Goal: Book appointment/travel/reservation

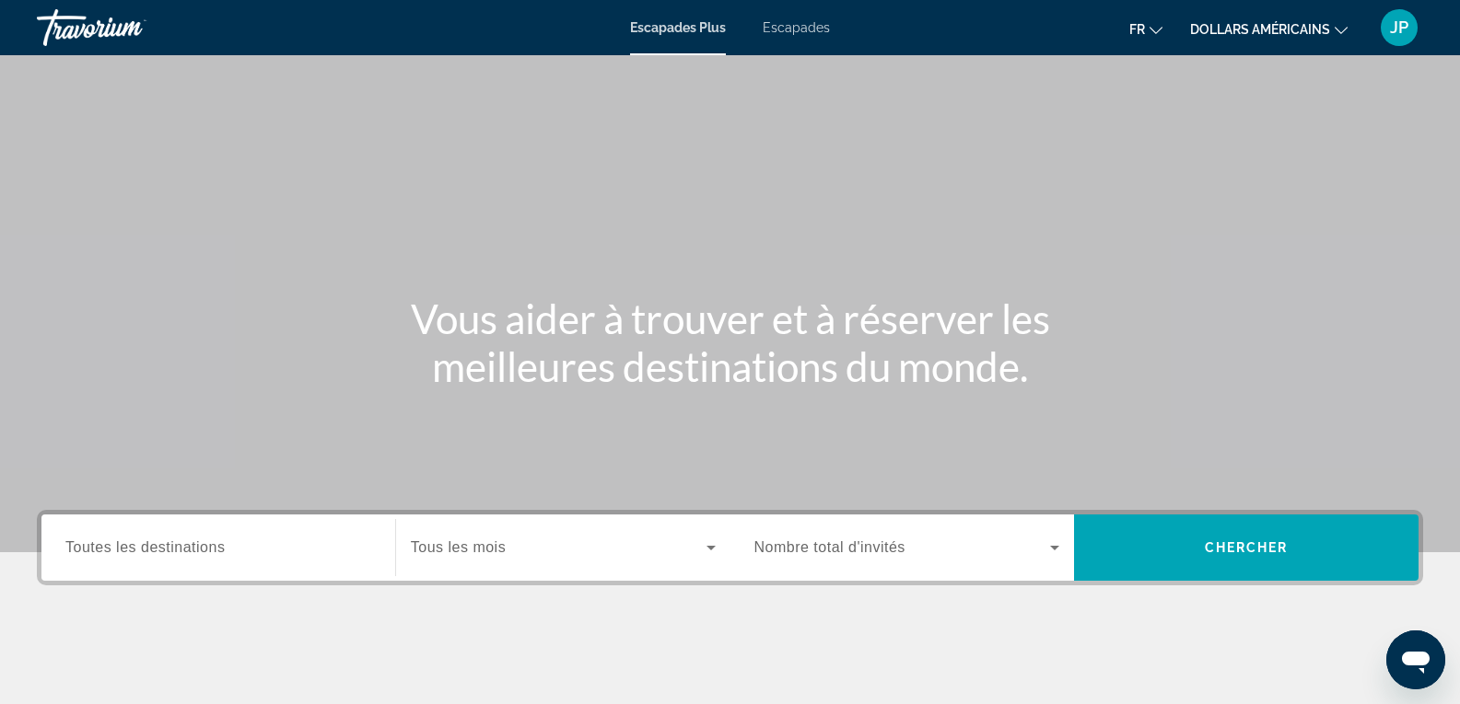
click at [490, 565] on div "Widget de recherche" at bounding box center [563, 548] width 305 height 52
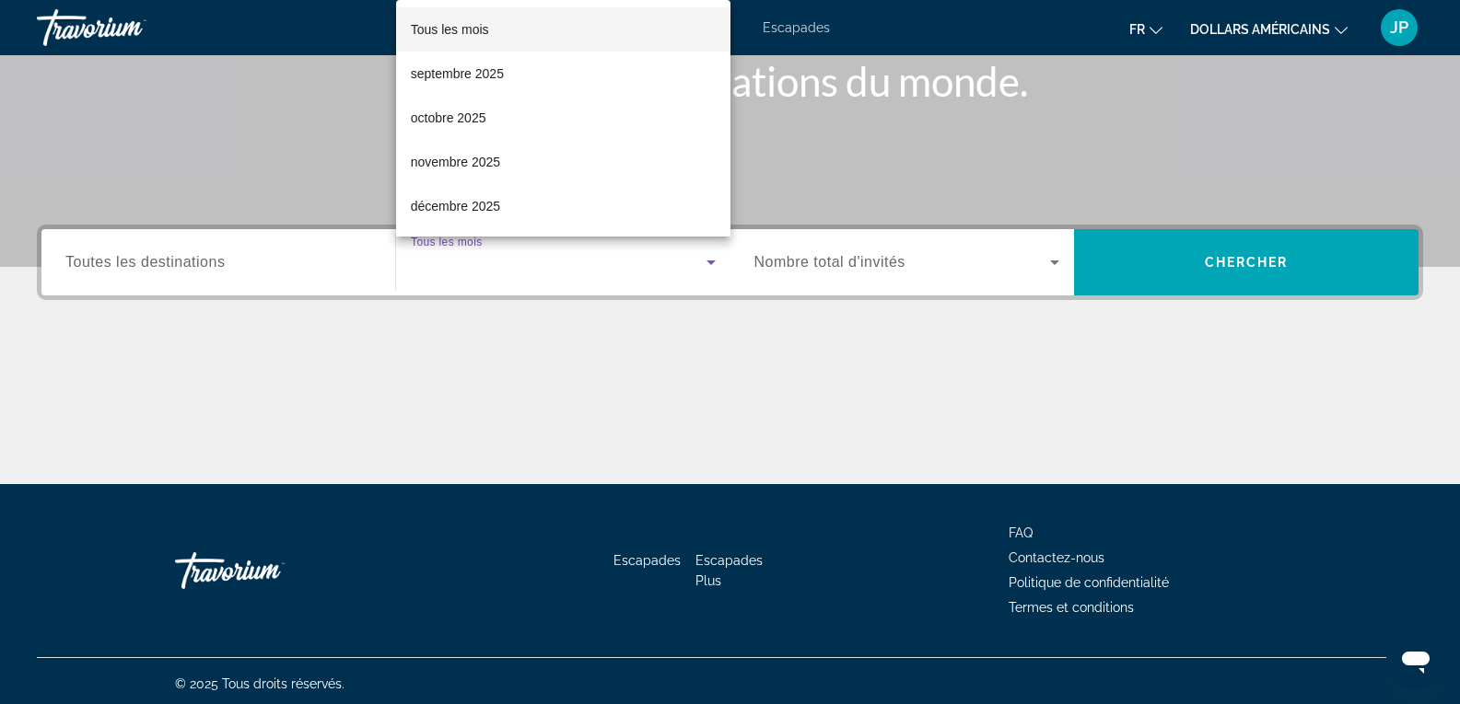
scroll to position [291, 0]
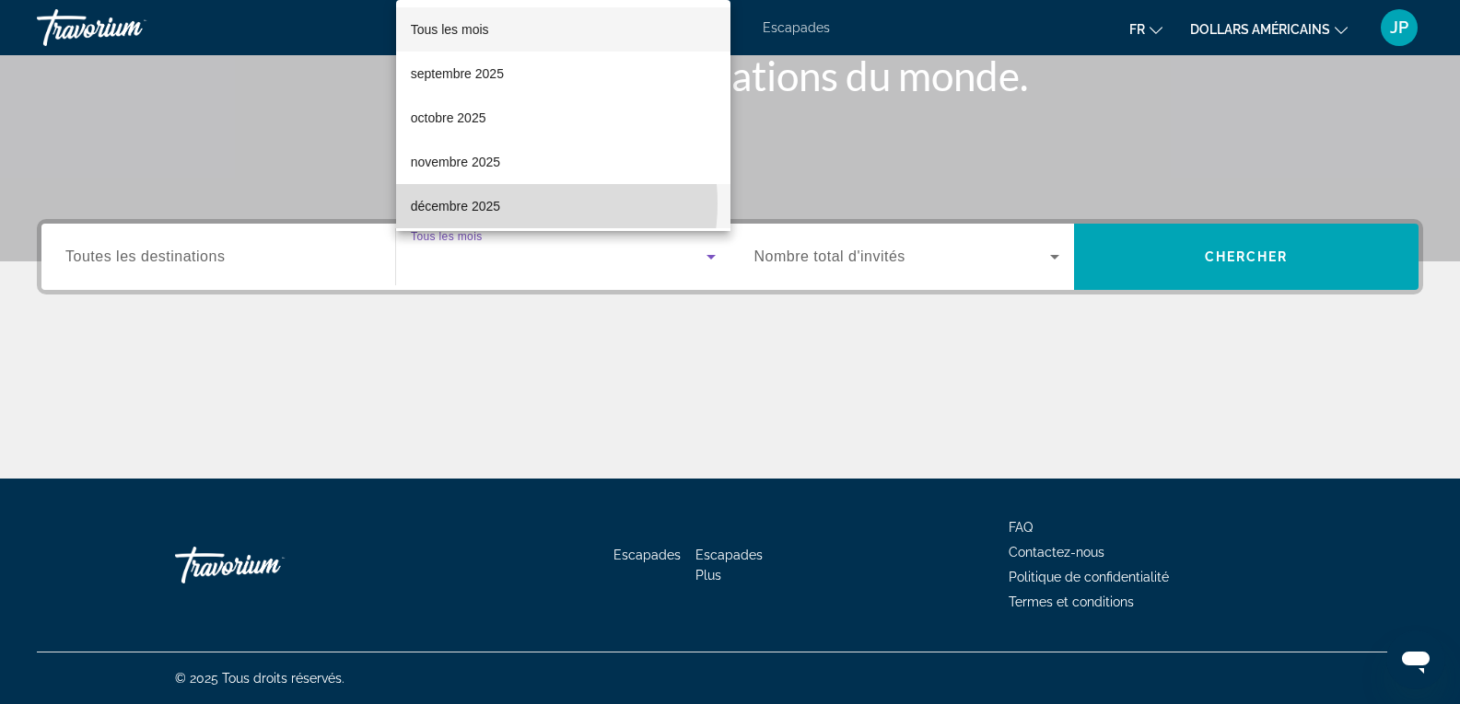
click at [507, 204] on mat-option "décembre 2025" at bounding box center [563, 206] width 334 height 44
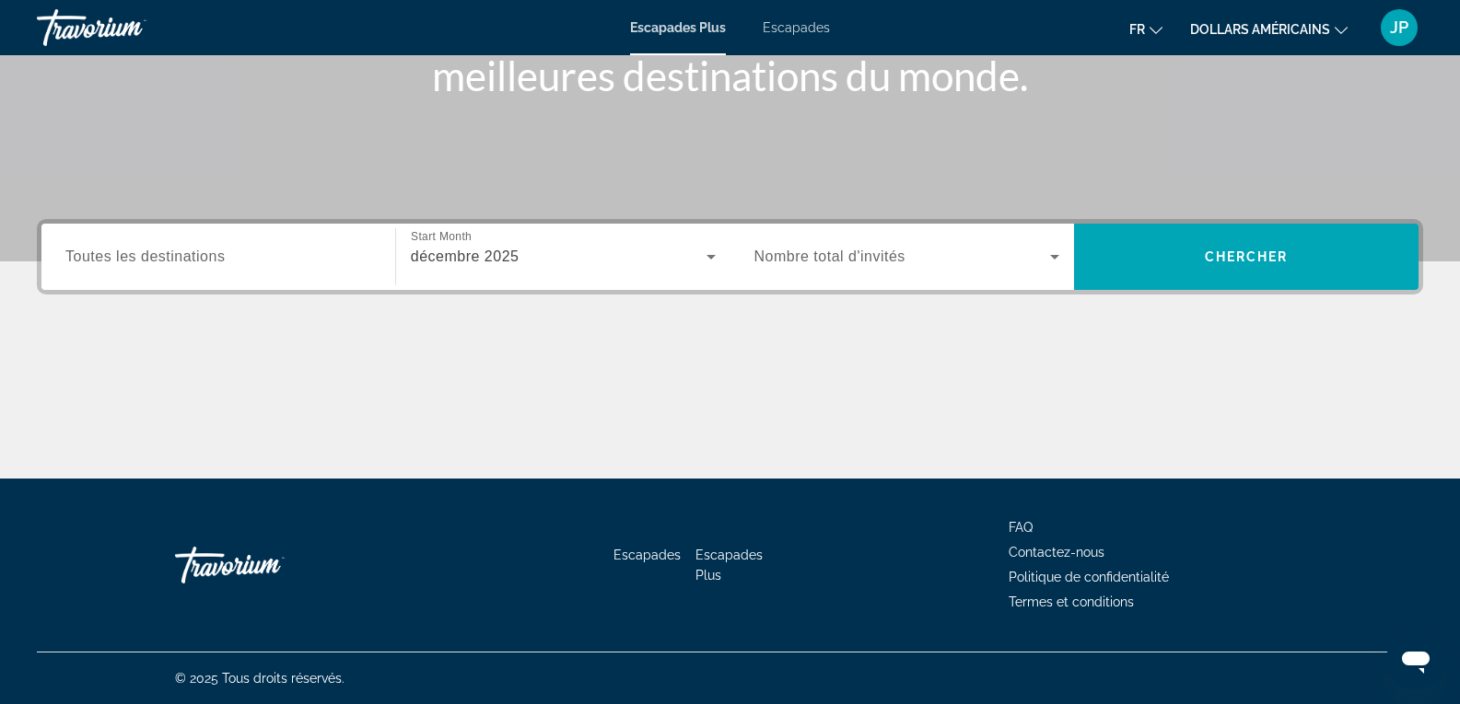
click at [905, 268] on div "Widget de recherche" at bounding box center [907, 257] width 306 height 52
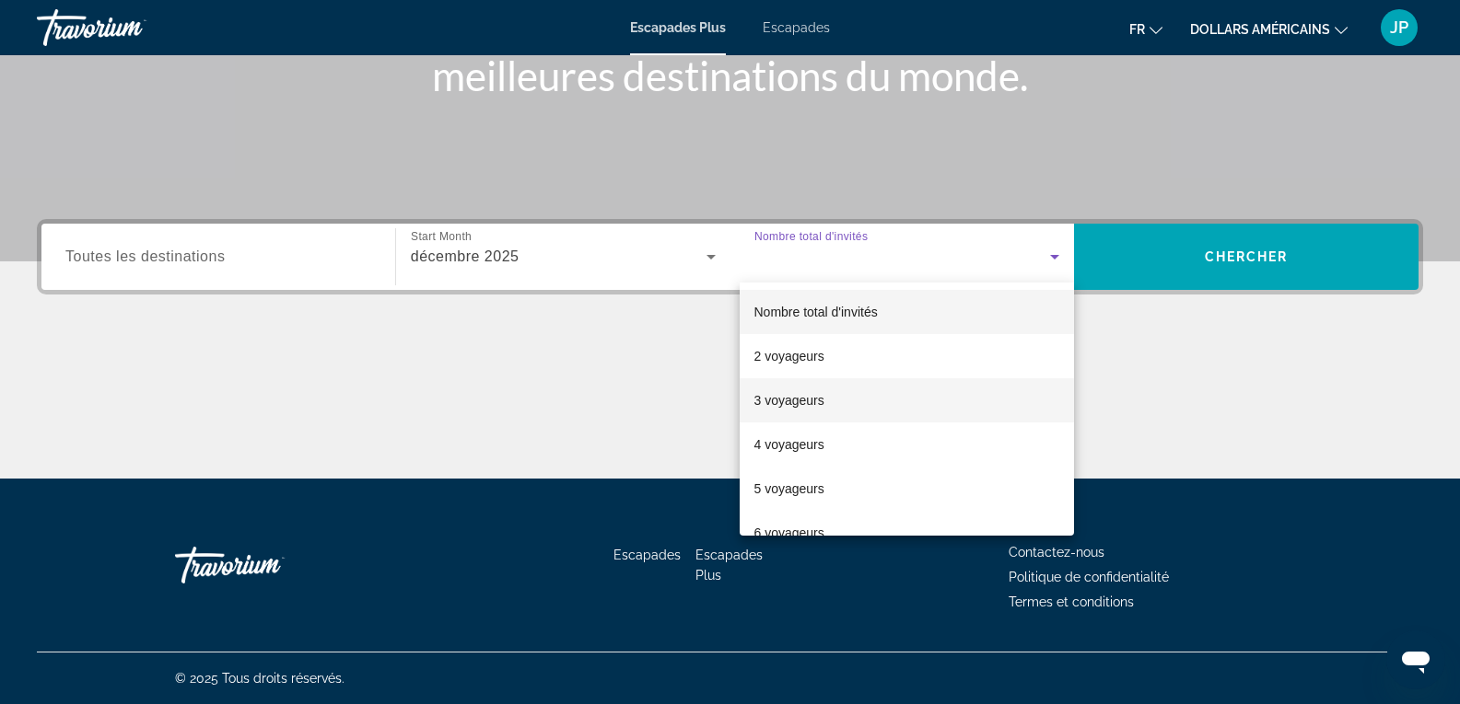
click at [805, 398] on font "3 voyageurs" at bounding box center [789, 400] width 70 height 15
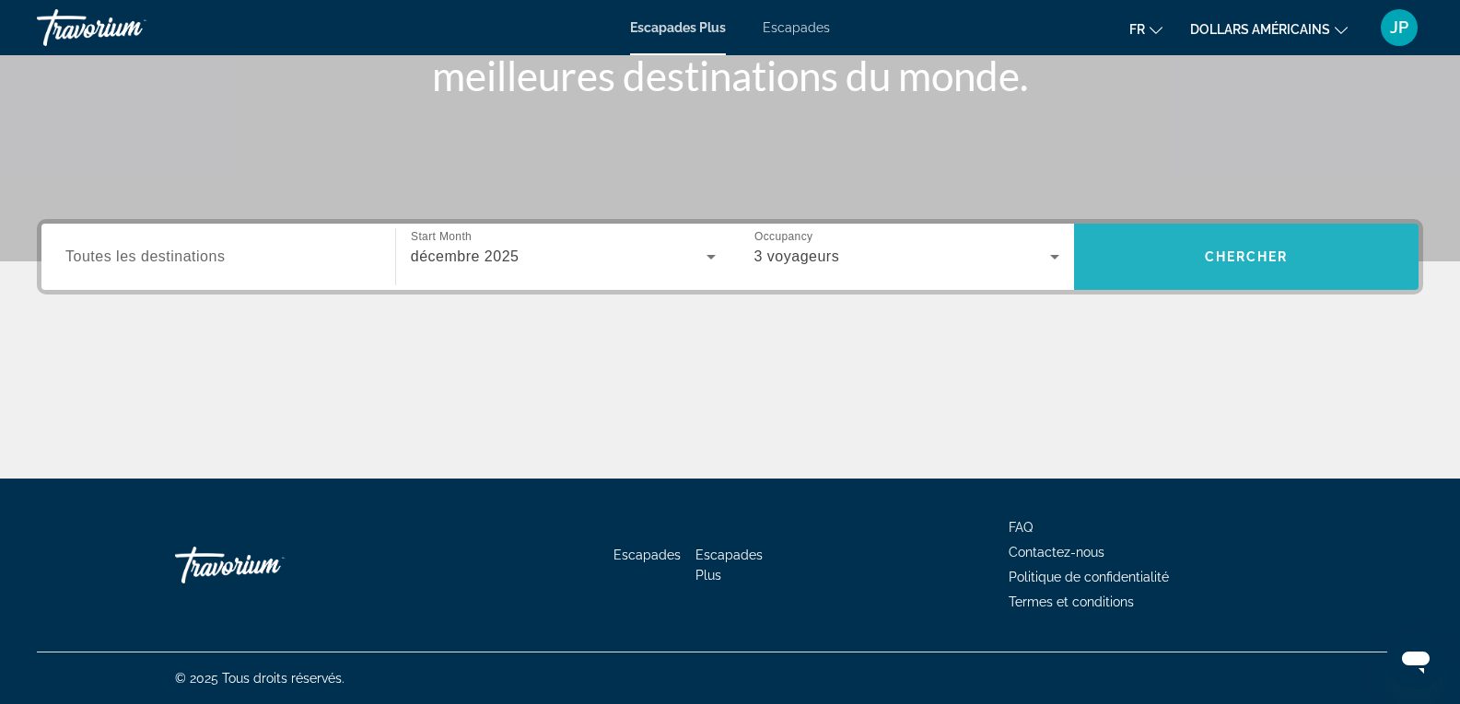
click at [1208, 225] on span "Widget de recherche" at bounding box center [1246, 257] width 344 height 66
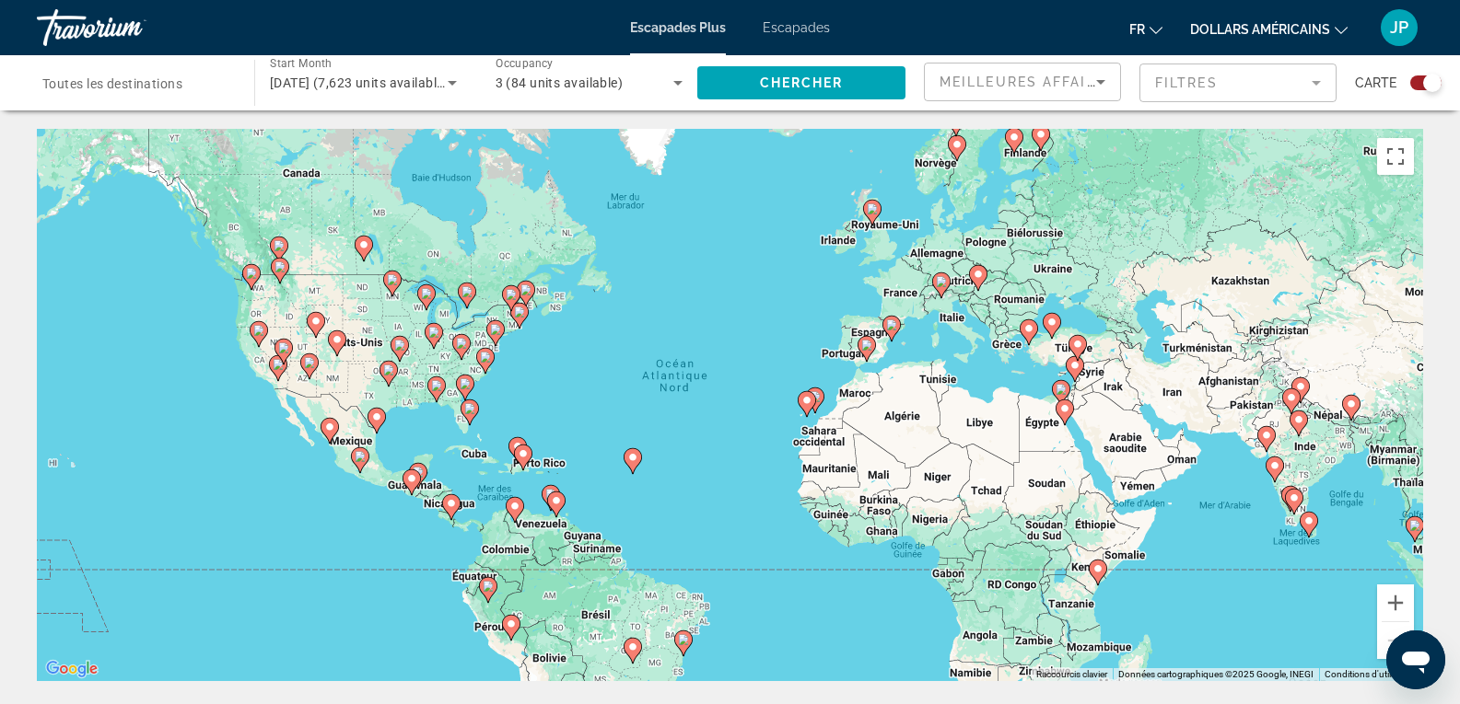
click at [1421, 89] on div "Search widget" at bounding box center [1425, 83] width 31 height 15
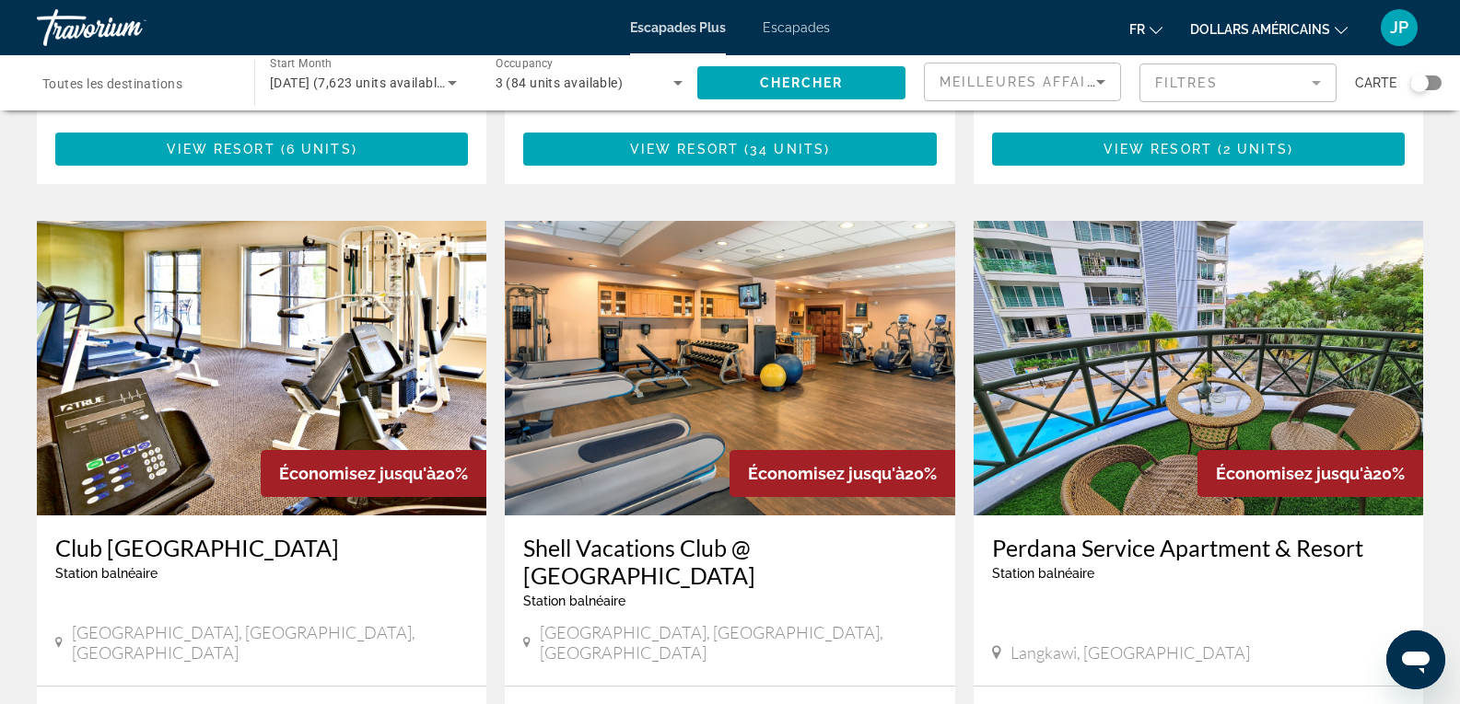
scroll to position [647, 0]
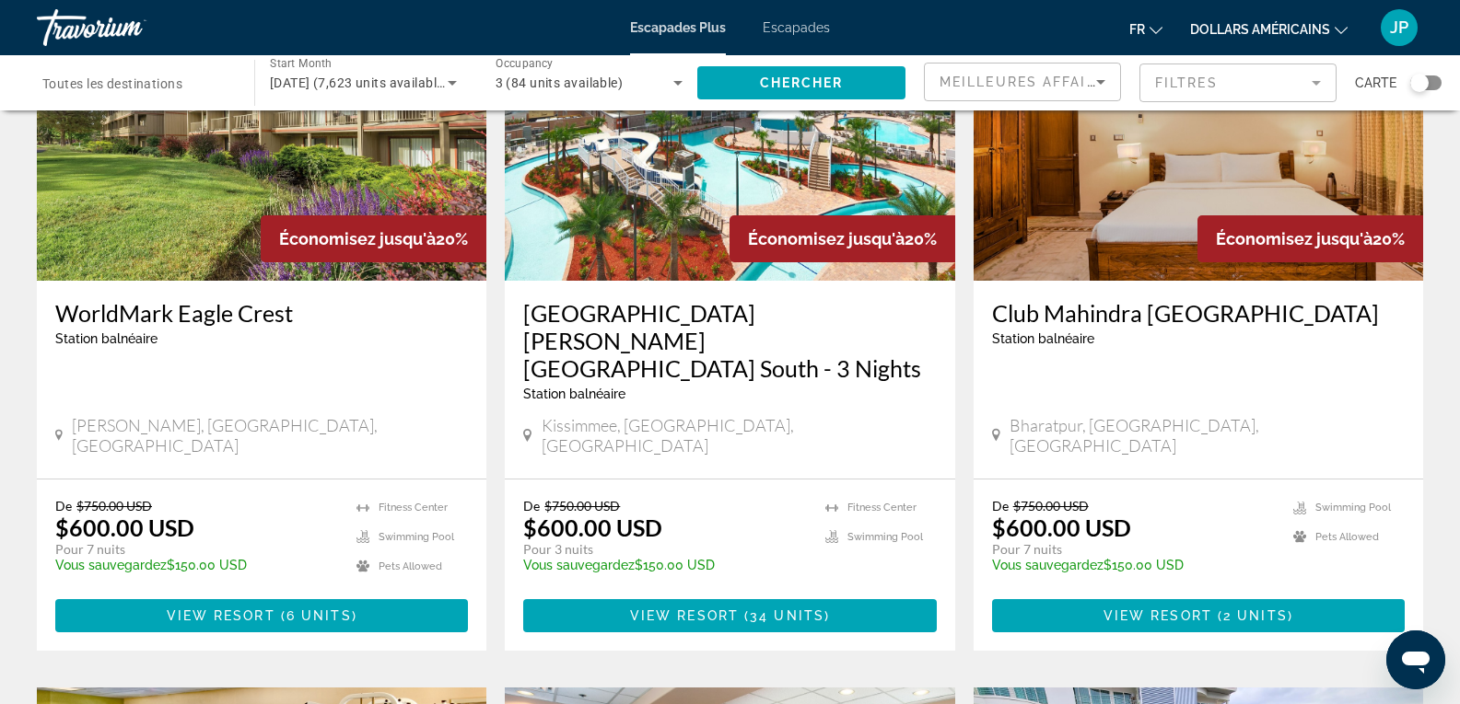
click at [1420, 79] on div "Search widget" at bounding box center [1419, 83] width 18 height 18
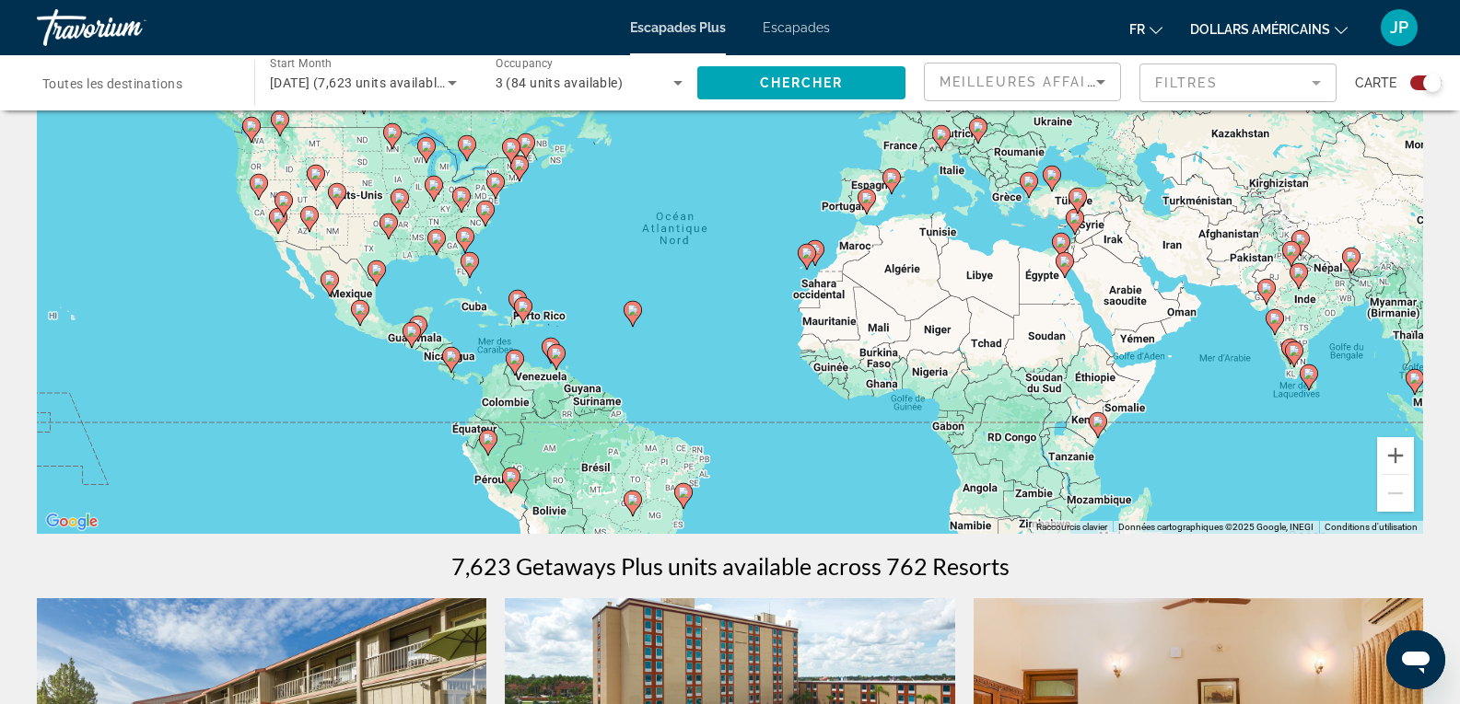
scroll to position [0, 0]
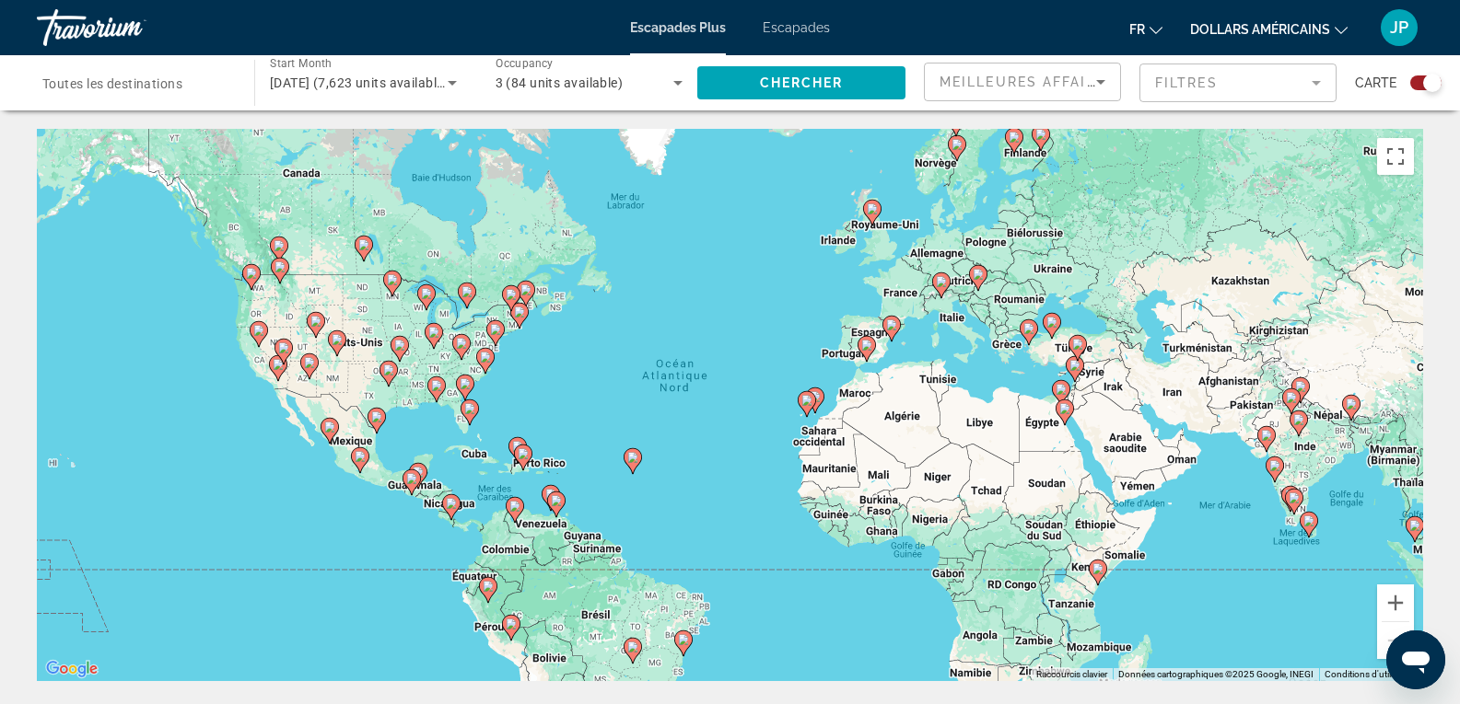
click at [1022, 143] on gmp-advanced-marker "Contenu principal" at bounding box center [1014, 141] width 18 height 28
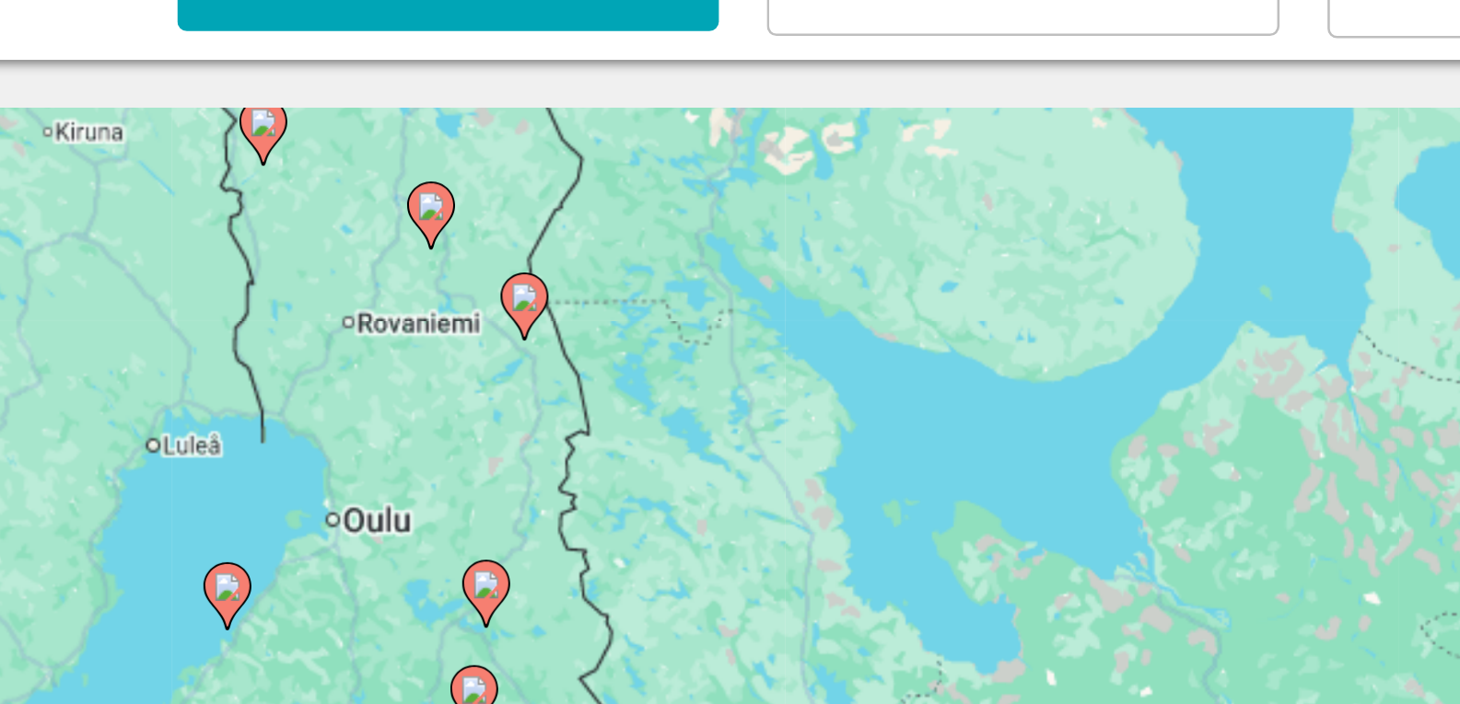
click at [794, 173] on icon "Contenu principal" at bounding box center [794, 170] width 17 height 24
type input "**********"
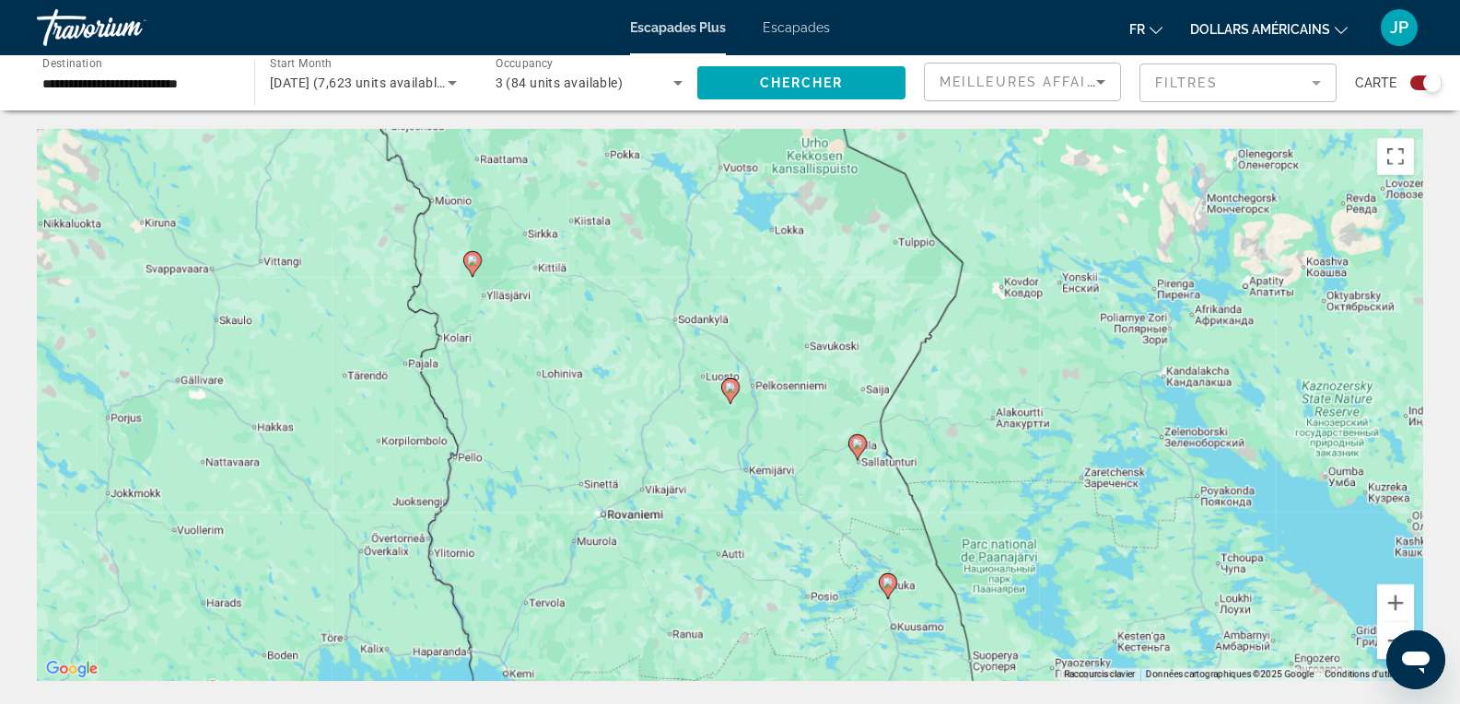
click at [726, 386] on image "Contenu principal" at bounding box center [730, 387] width 11 height 11
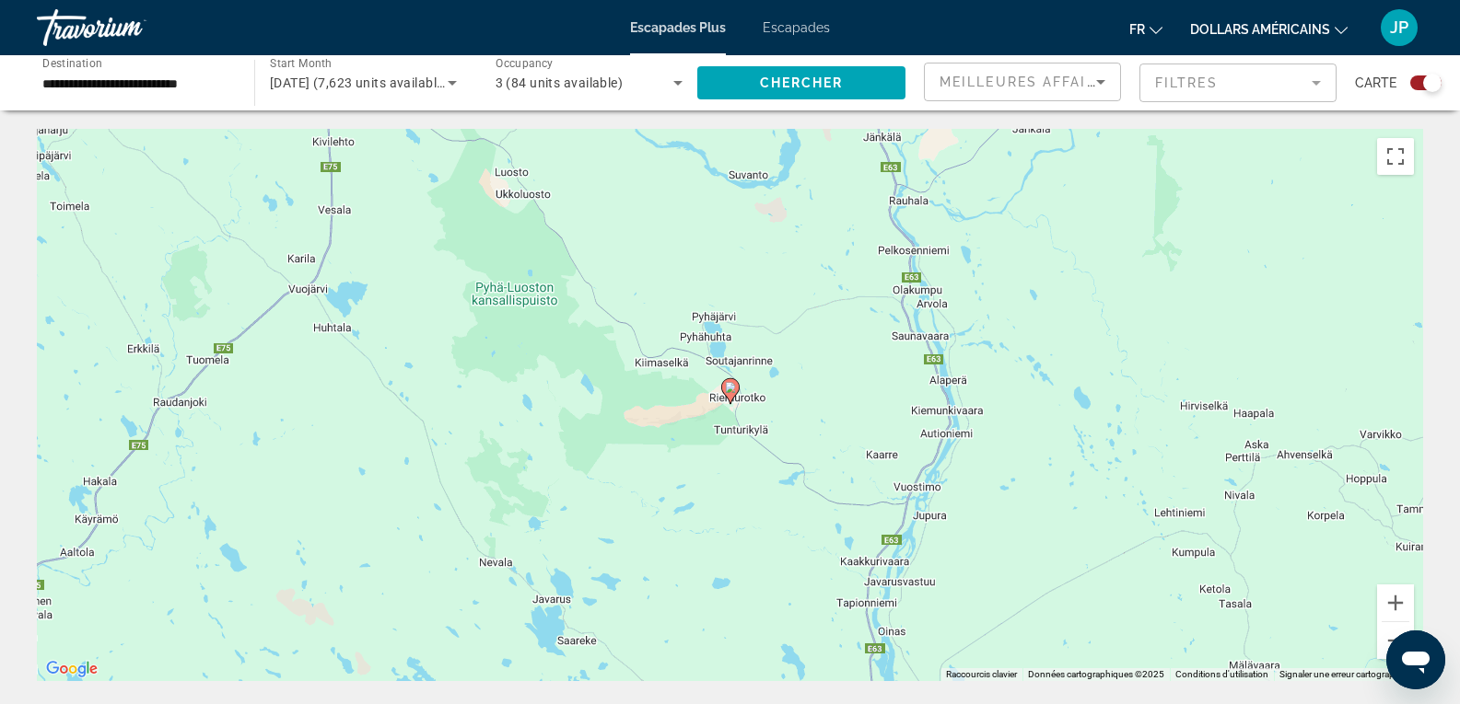
click at [726, 386] on image "Contenu principal" at bounding box center [730, 387] width 11 height 11
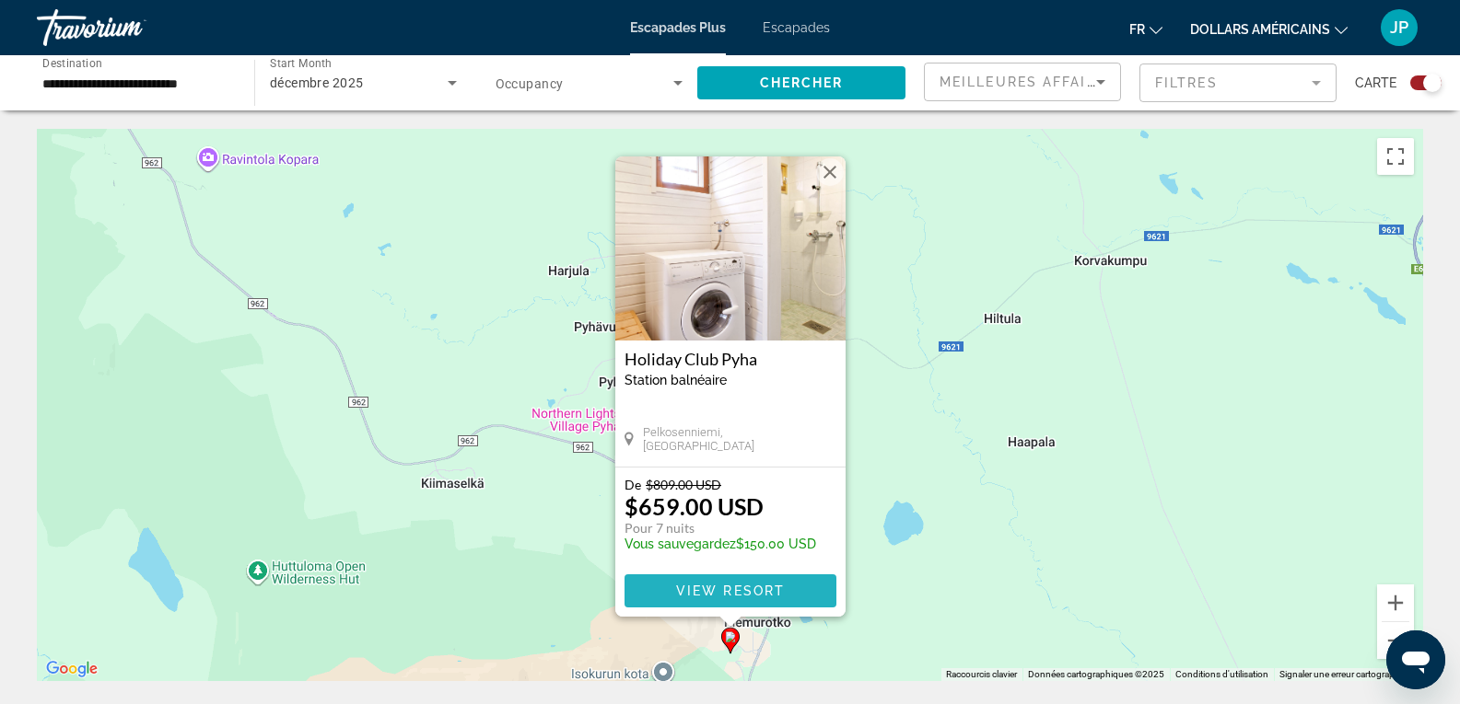
click at [740, 598] on span "View Resort" at bounding box center [729, 591] width 109 height 15
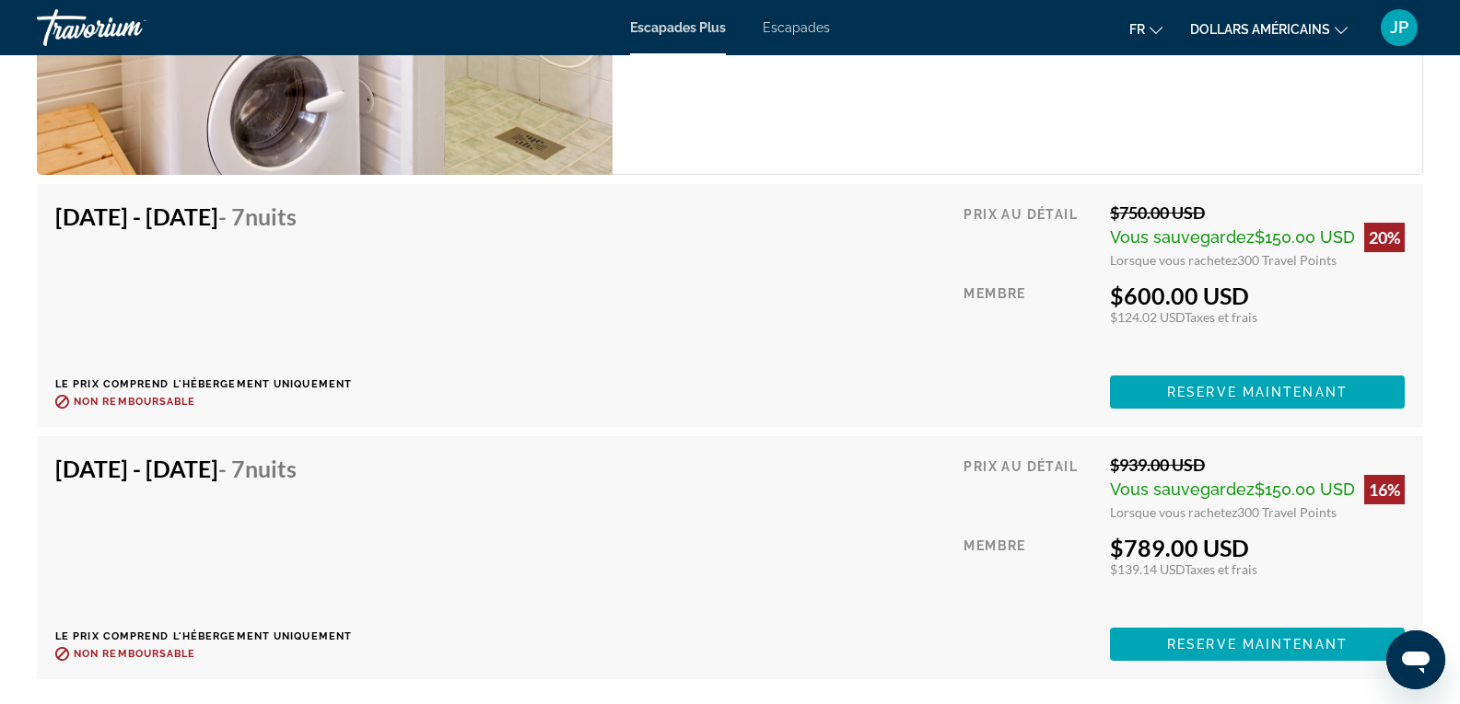
scroll to position [4477, 0]
